Goal: Information Seeking & Learning: Learn about a topic

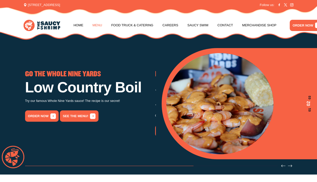
click at [97, 24] on link "Menu" at bounding box center [97, 25] width 10 height 19
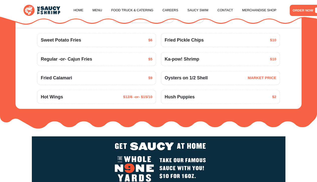
scroll to position [517, 0]
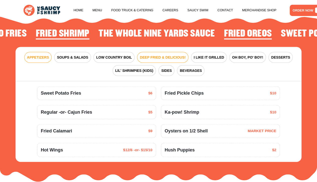
click at [157, 63] on button "DEEP FRIED & DELICIOUS!" at bounding box center [162, 57] width 51 height 11
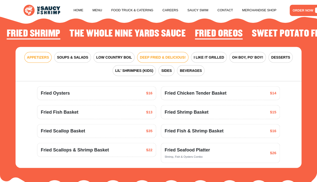
click at [37, 60] on span "APPETIZERS" at bounding box center [38, 57] width 22 height 5
